Goal: Find specific page/section: Find specific page/section

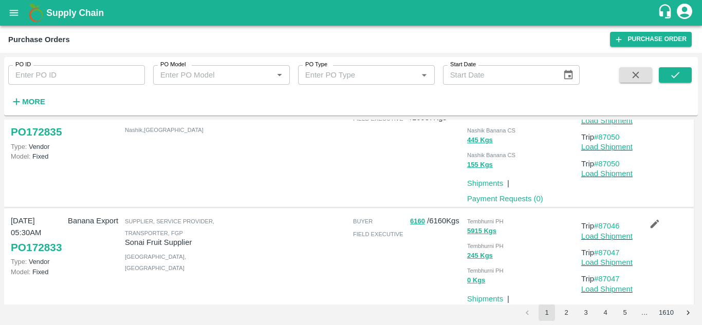
scroll to position [998, 0]
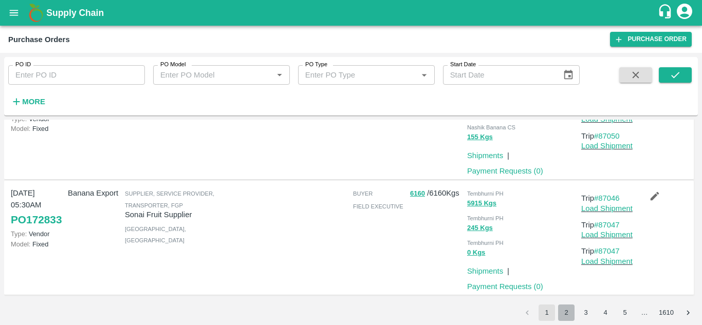
click at [566, 314] on button "2" at bounding box center [566, 313] width 16 height 16
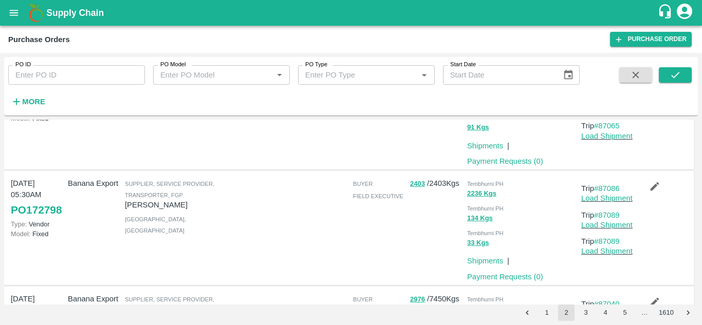
scroll to position [576, 0]
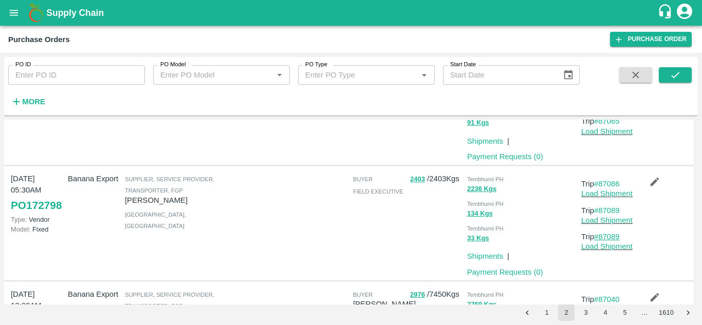
click at [605, 236] on link "#87089" at bounding box center [607, 237] width 26 height 8
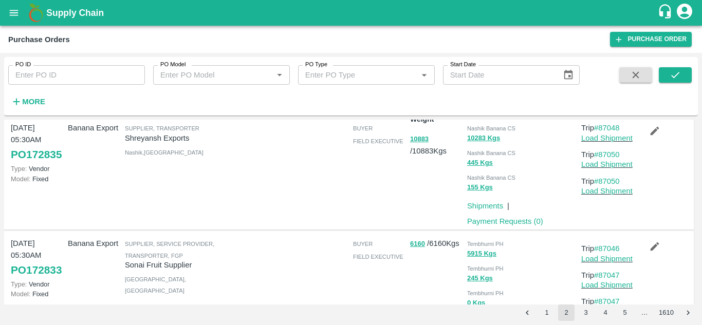
scroll to position [0, 0]
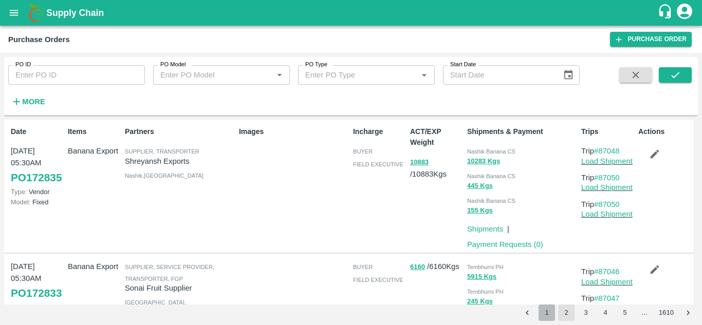
click at [550, 314] on button "1" at bounding box center [546, 313] width 16 height 16
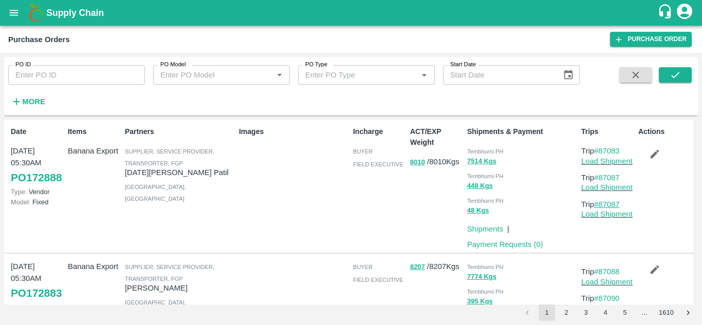
click at [608, 205] on link "#87087" at bounding box center [607, 204] width 26 height 8
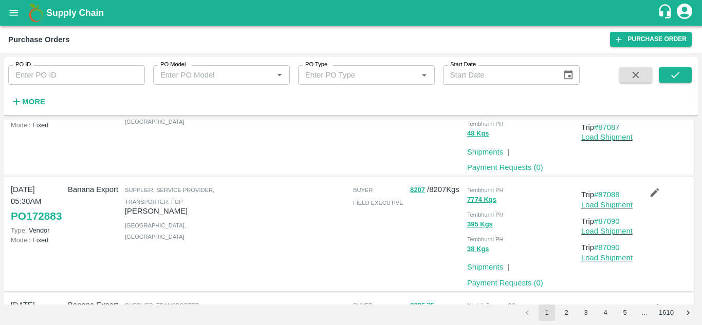
scroll to position [84, 0]
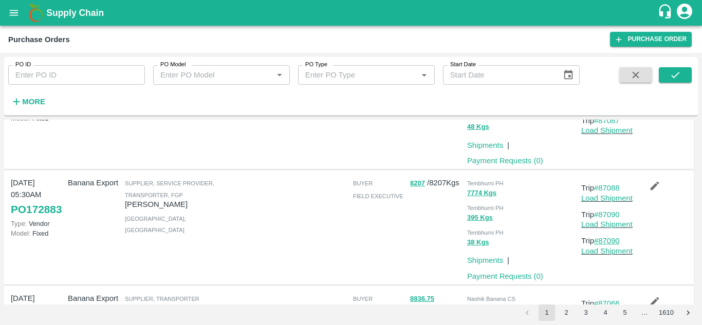
click at [611, 241] on link "#87090" at bounding box center [607, 241] width 26 height 8
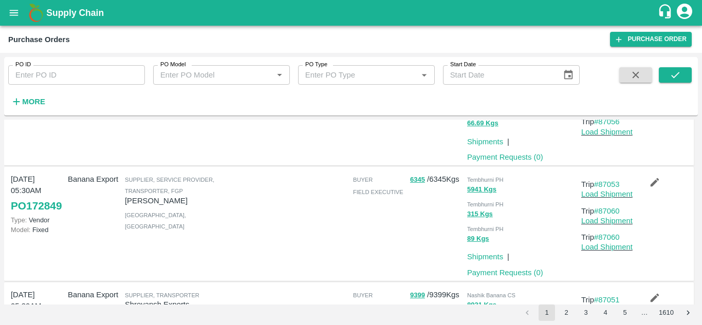
scroll to position [664, 0]
click at [614, 241] on link "#87060" at bounding box center [607, 238] width 26 height 8
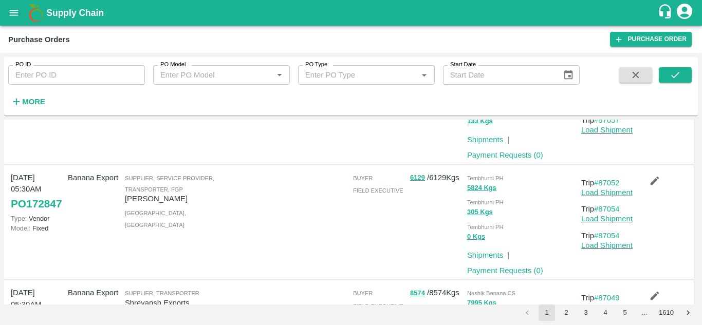
scroll to position [915, 0]
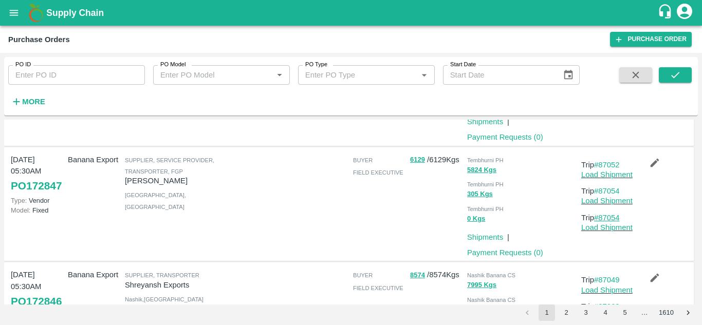
click at [610, 218] on link "#87054" at bounding box center [607, 218] width 26 height 8
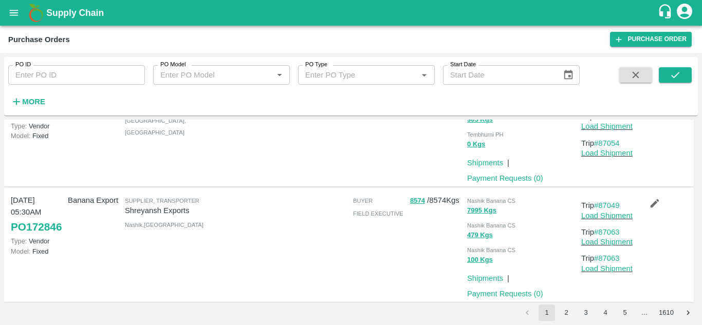
scroll to position [998, 0]
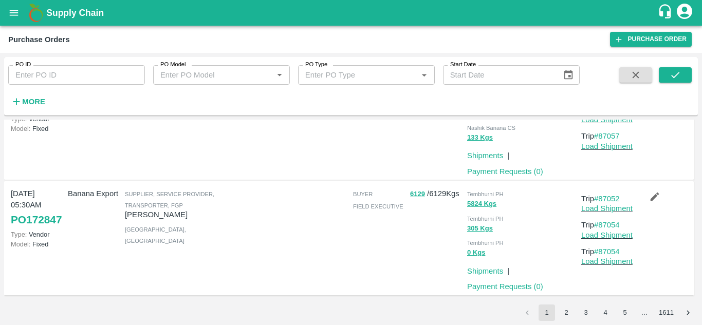
scroll to position [973, 0]
click at [565, 313] on button "2" at bounding box center [566, 313] width 16 height 16
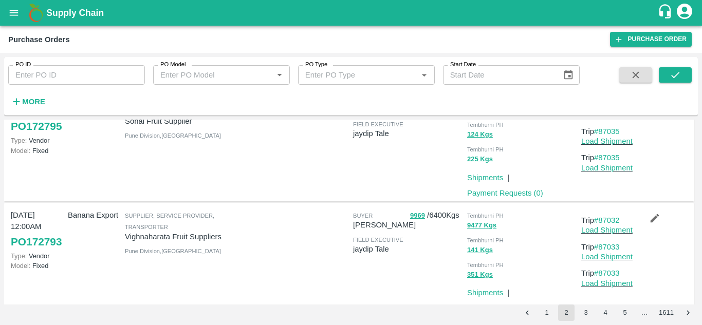
scroll to position [1025, 0]
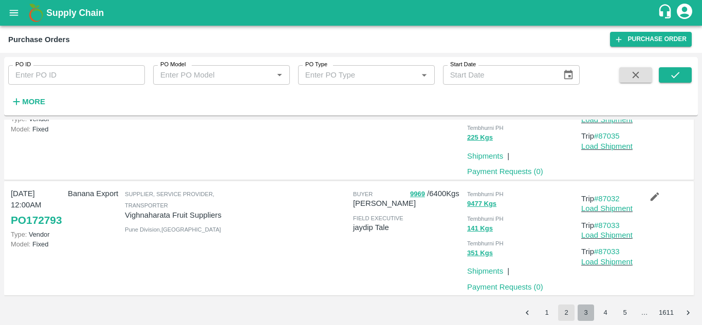
click at [581, 311] on button "3" at bounding box center [585, 313] width 16 height 16
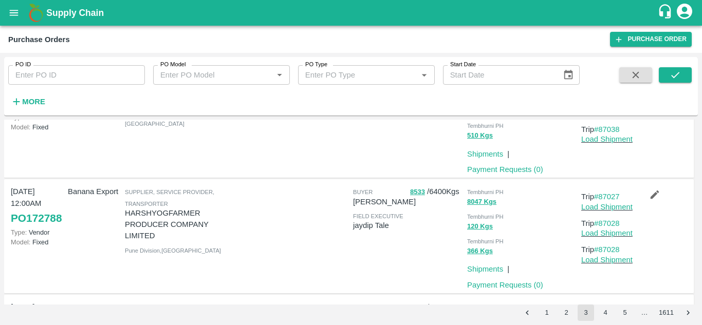
scroll to position [0, 0]
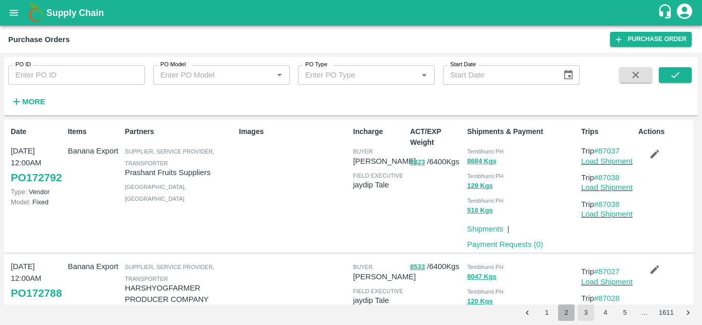
click at [566, 318] on button "2" at bounding box center [566, 313] width 16 height 16
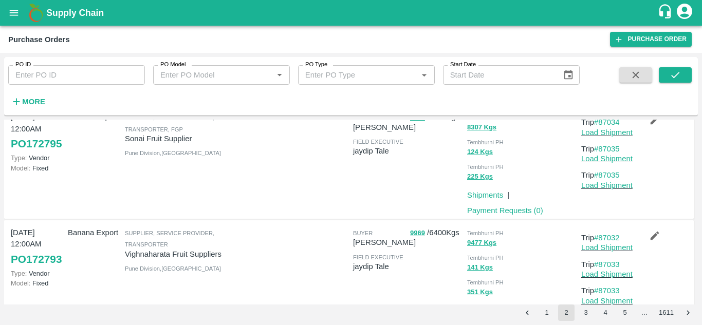
scroll to position [1025, 0]
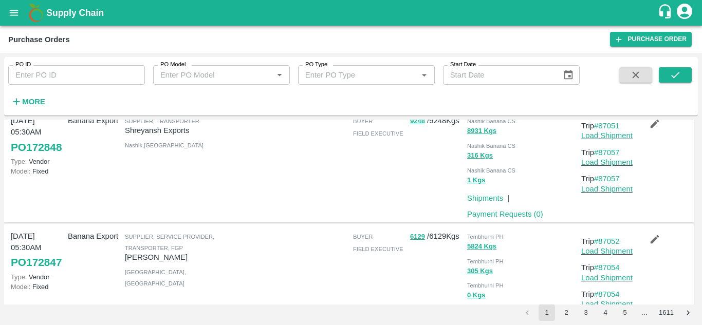
scroll to position [973, 0]
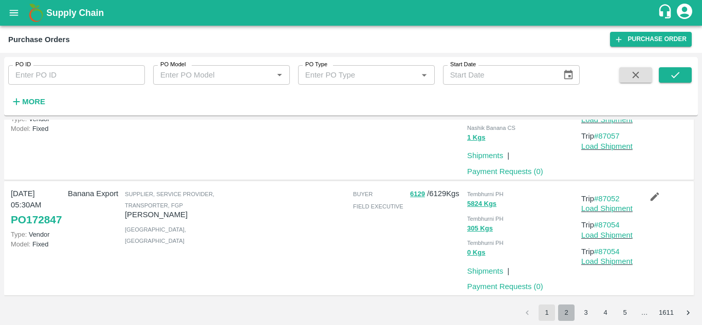
click at [566, 308] on button "2" at bounding box center [566, 313] width 16 height 16
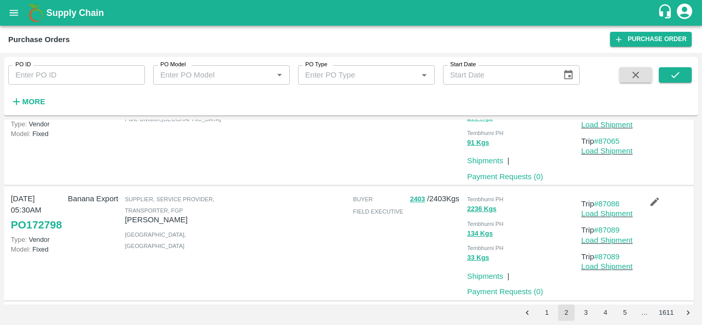
scroll to position [671, 0]
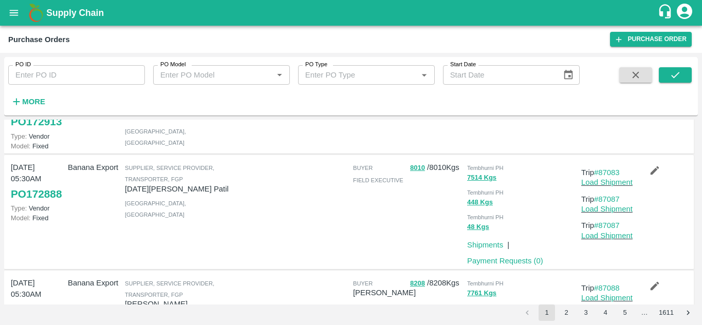
scroll to position [132, 0]
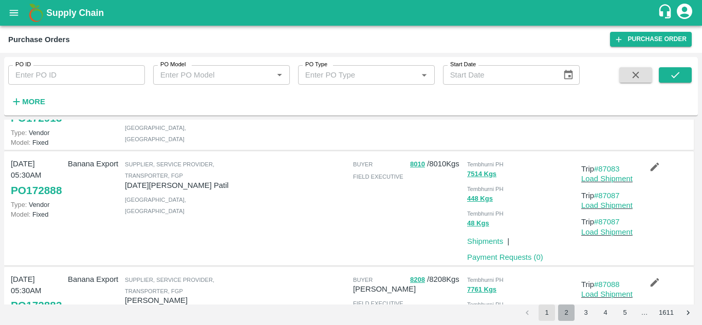
click at [567, 310] on button "2" at bounding box center [566, 313] width 16 height 16
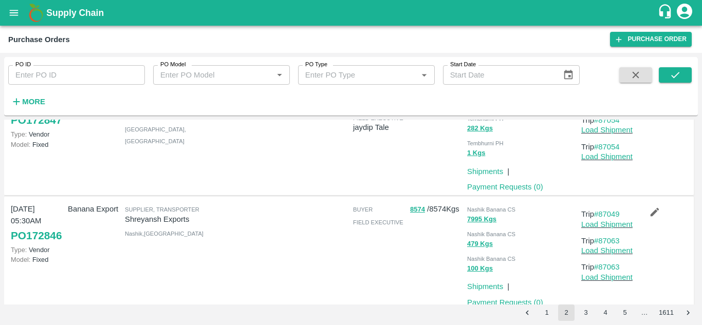
scroll to position [0, 0]
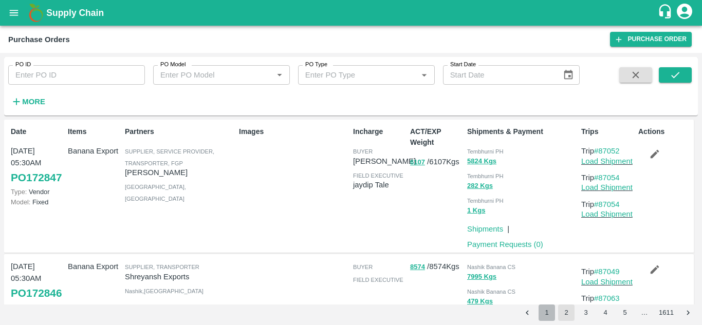
click at [546, 317] on button "1" at bounding box center [546, 313] width 16 height 16
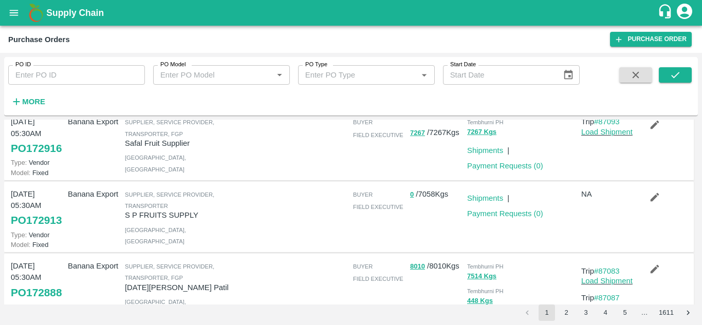
scroll to position [17, 0]
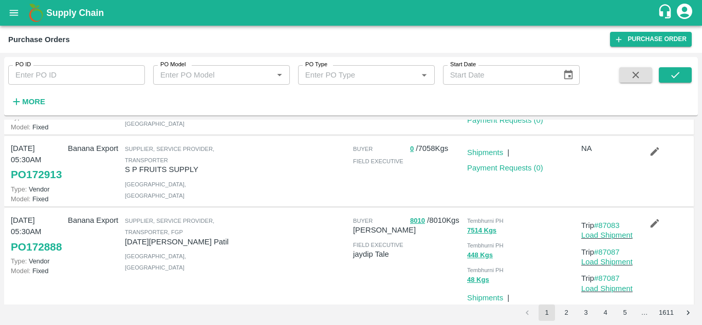
scroll to position [78, 0]
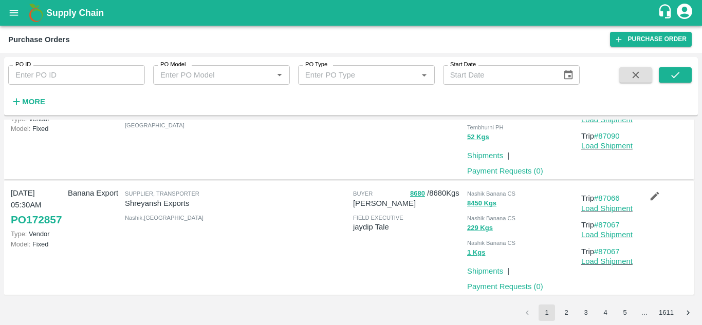
scroll to position [824, 0]
click at [564, 313] on button "2" at bounding box center [566, 313] width 16 height 16
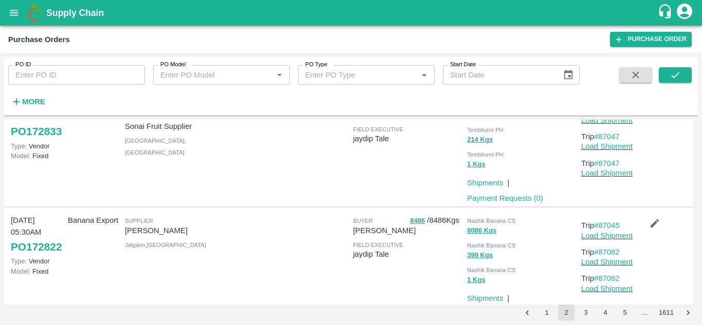
scroll to position [998, 0]
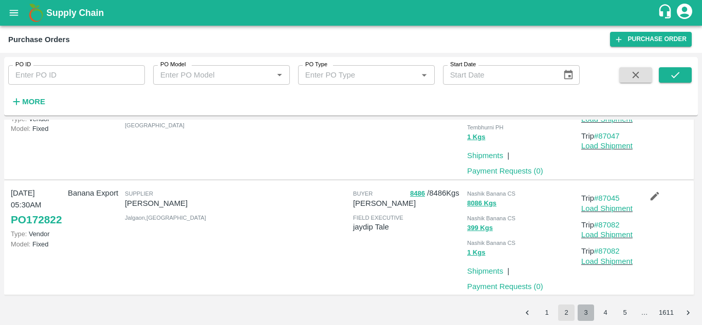
click at [588, 318] on button "3" at bounding box center [585, 313] width 16 height 16
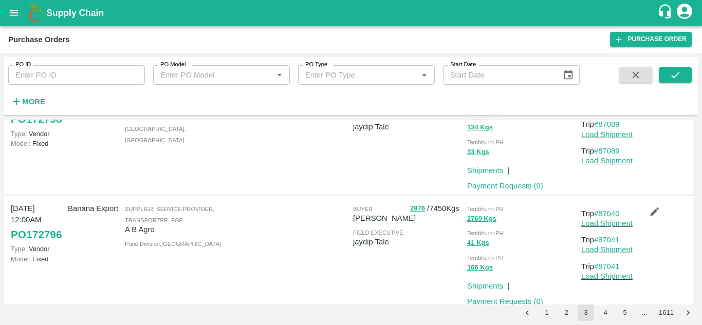
scroll to position [352, 0]
